Goal: Find contact information: Find contact information

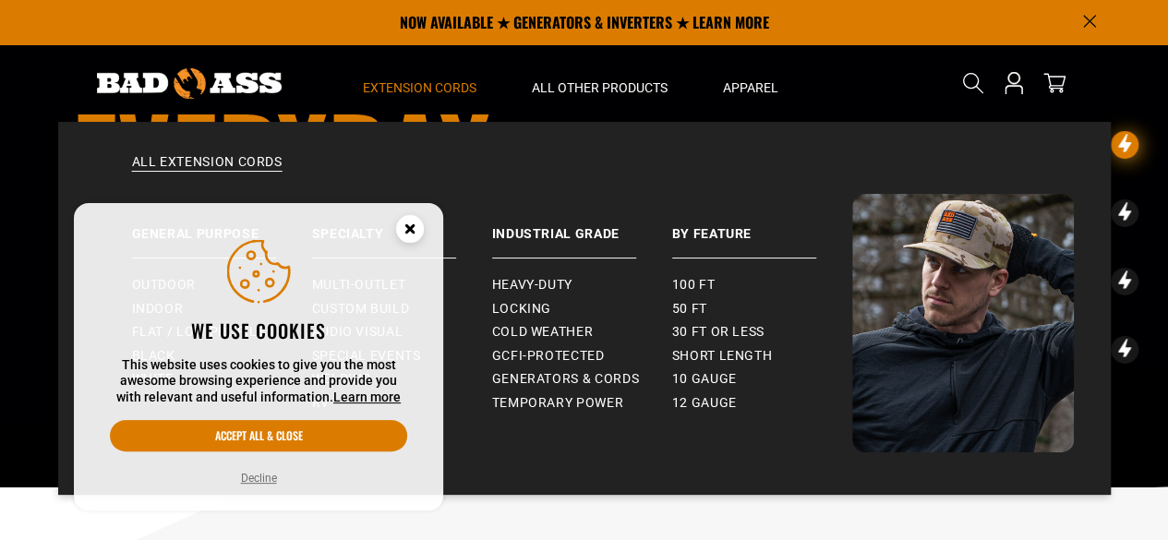
click at [451, 79] on span "Extension Cords" at bounding box center [420, 87] width 114 height 17
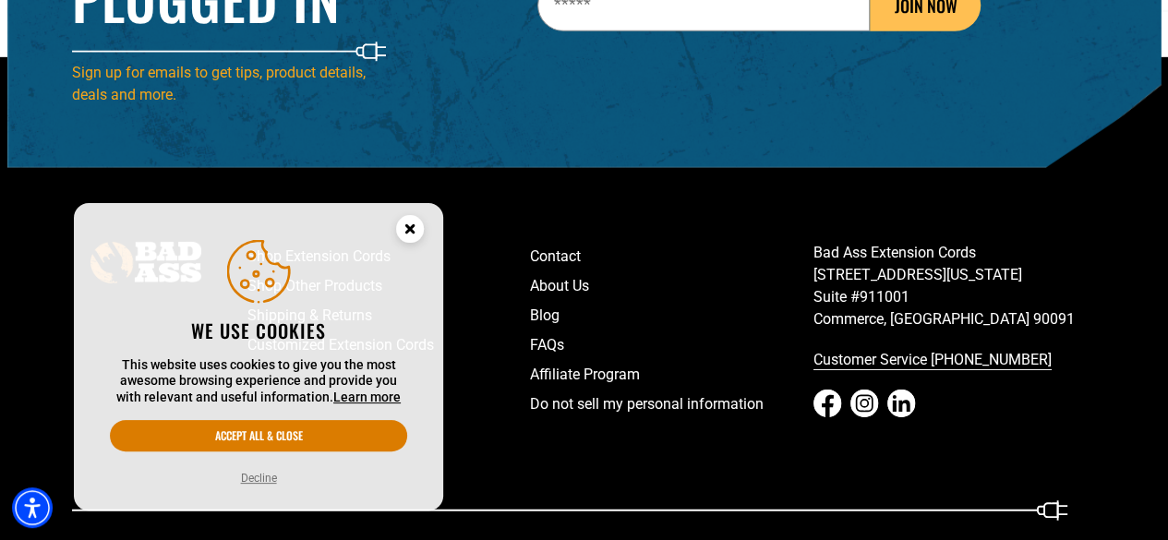
scroll to position [2886, 0]
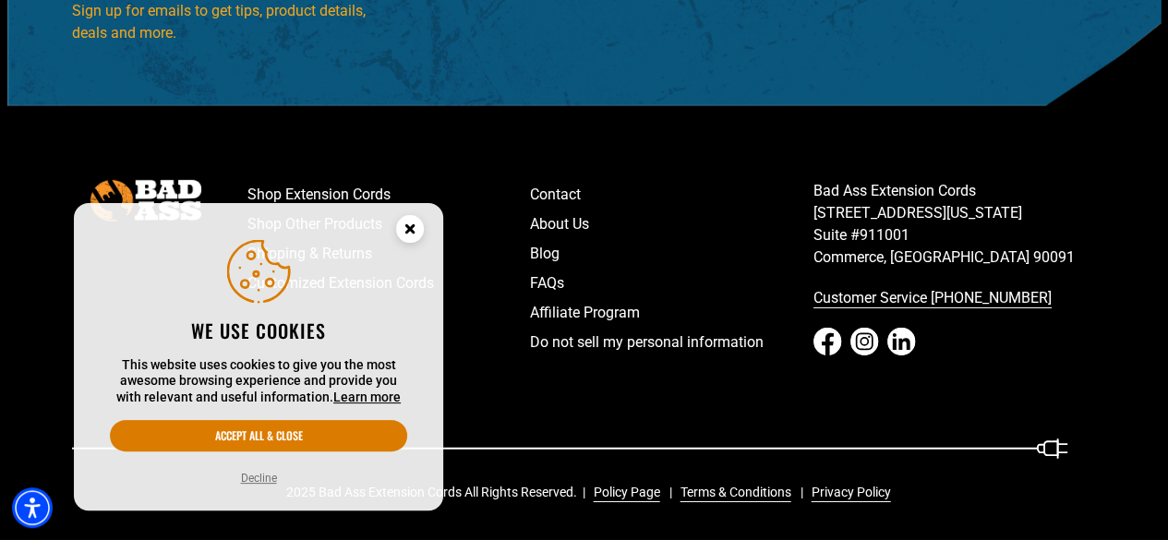
click at [415, 224] on circle "Close this option" at bounding box center [410, 229] width 28 height 28
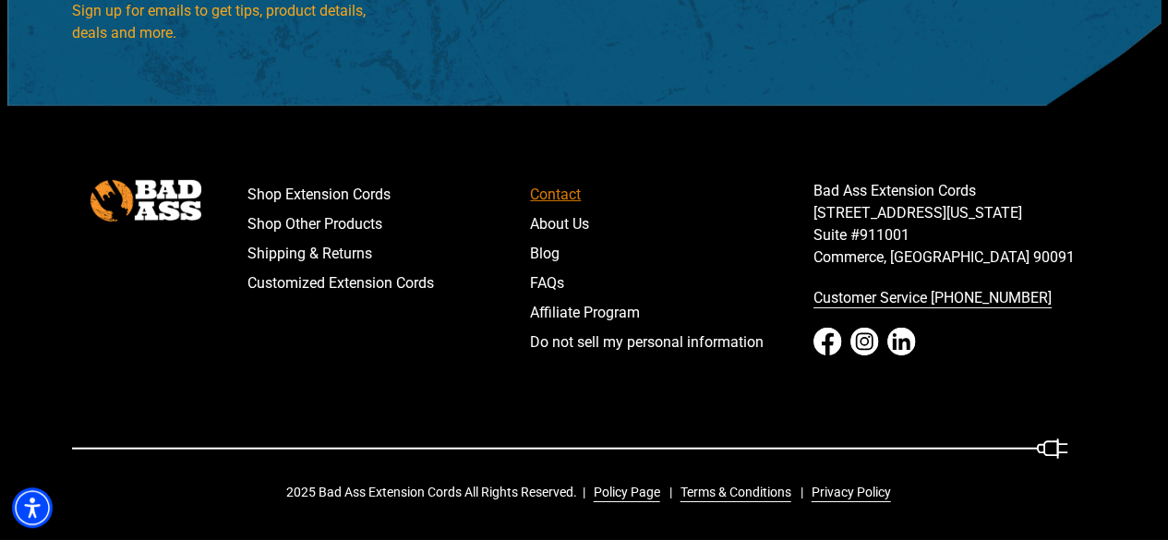
click at [557, 191] on link "Contact" at bounding box center [671, 195] width 283 height 30
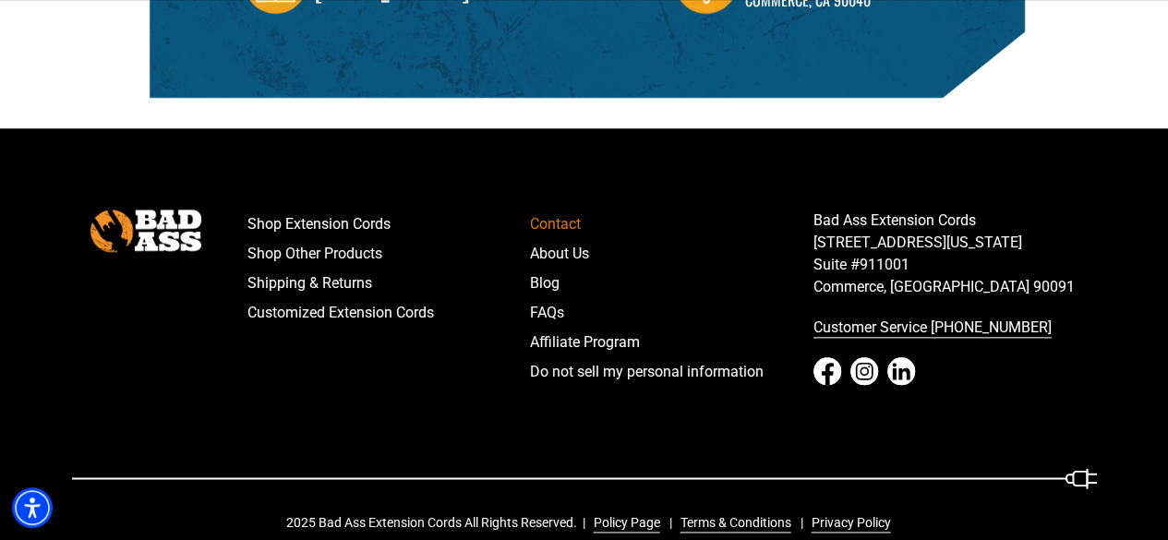
scroll to position [918, 0]
